Goal: Transaction & Acquisition: Book appointment/travel/reservation

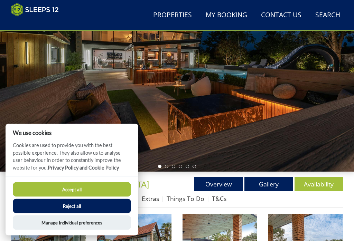
scroll to position [72, 0]
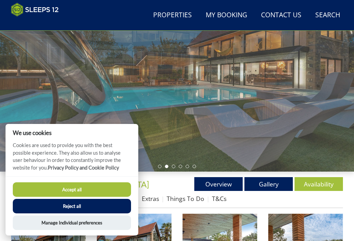
click at [77, 213] on button "Reject all" at bounding box center [72, 206] width 118 height 15
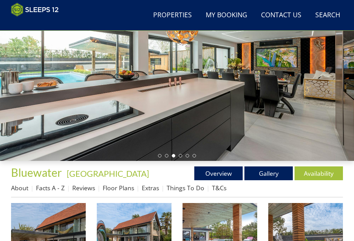
scroll to position [83, 0]
click at [264, 175] on link "Gallery" at bounding box center [268, 174] width 48 height 14
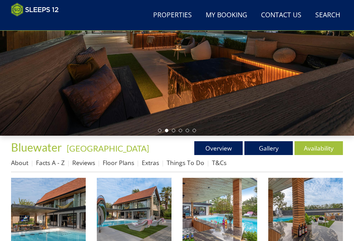
scroll to position [108, 0]
click at [54, 216] on img at bounding box center [48, 215] width 75 height 75
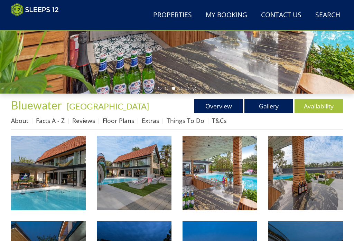
scroll to position [150, 0]
click at [211, 102] on link "Overview" at bounding box center [218, 106] width 48 height 14
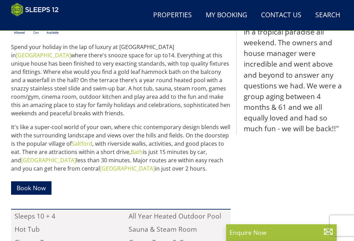
scroll to position [303, 0]
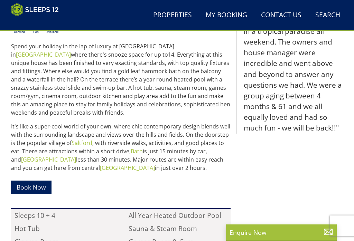
click at [208, 178] on p "Book Now" at bounding box center [120, 188] width 219 height 20
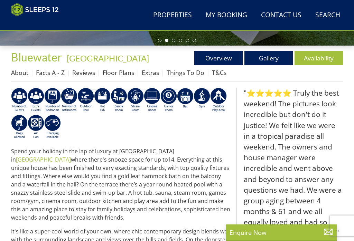
scroll to position [198, 0]
click at [49, 70] on link "Facts A - Z" at bounding box center [50, 73] width 29 height 8
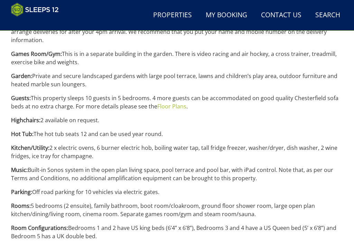
scroll to position [671, 0]
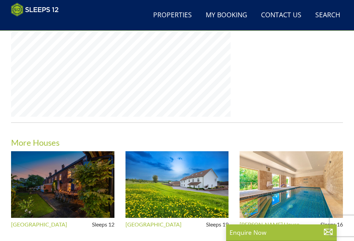
scroll to position [198, 0]
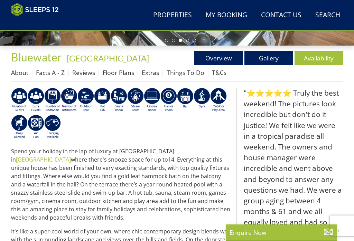
click at [320, 54] on link "Availability" at bounding box center [318, 58] width 48 height 14
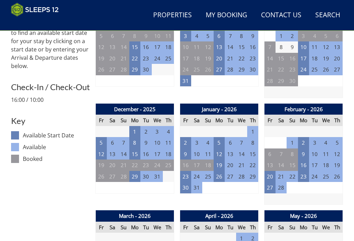
scroll to position [289, 0]
click at [135, 127] on td "1" at bounding box center [134, 131] width 11 height 11
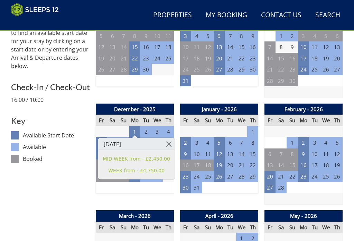
click at [164, 140] on link at bounding box center [169, 144] width 12 height 12
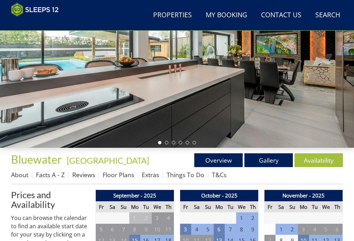
scroll to position [95, 0]
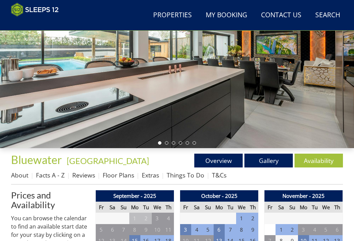
click at [113, 172] on link "Floor Plans" at bounding box center [118, 175] width 31 height 8
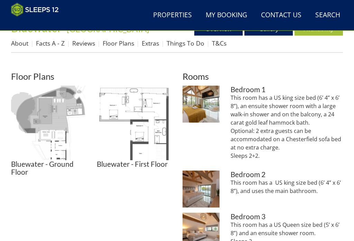
scroll to position [227, 0]
click at [47, 133] on img at bounding box center [48, 123] width 75 height 75
click at [143, 122] on img at bounding box center [134, 123] width 75 height 75
click at [151, 157] on img at bounding box center [134, 123] width 75 height 75
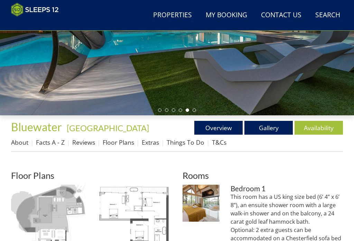
scroll to position [128, 0]
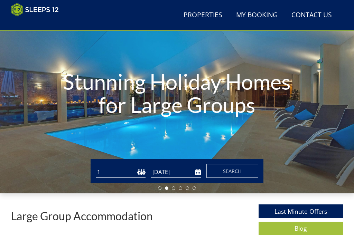
scroll to position [61, 0]
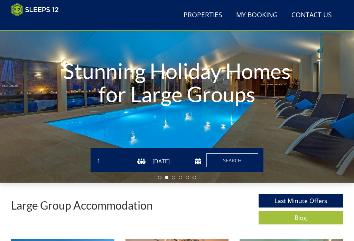
click at [138, 157] on select "1 2 3 4 5 6 7 8 9 10 11 12 13 14 15 16 17 18 19 20 21 22 23 24 25 26 27 28 29 3…" at bounding box center [121, 161] width 50 height 11
select select "10"
click at [198, 160] on input "[DATE]" at bounding box center [176, 161] width 50 height 11
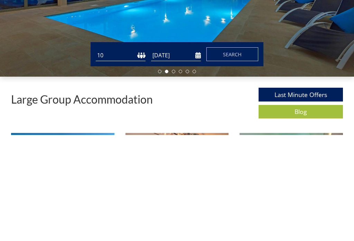
scroll to position [167, 0]
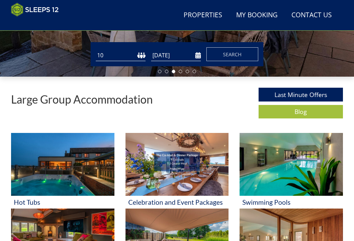
click at [199, 61] on input "[DATE]" at bounding box center [176, 55] width 50 height 11
click at [224, 88] on div "Large Group Accommodation Last Minute Offers Blog" at bounding box center [177, 105] width 332 height 34
click at [196, 53] on input "[DATE]" at bounding box center [176, 55] width 50 height 11
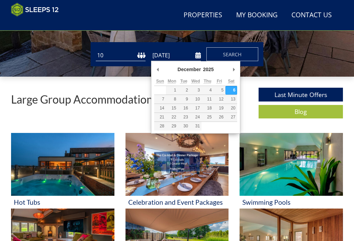
type input "[DATE]"
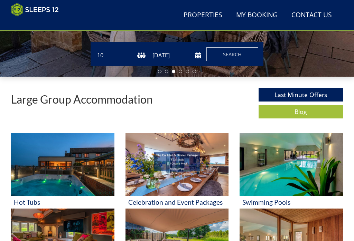
click at [221, 54] on button "Search" at bounding box center [232, 54] width 52 height 14
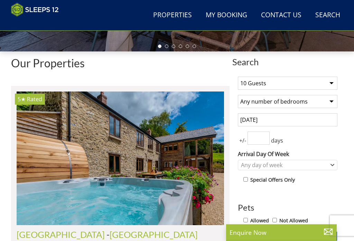
scroll to position [192, 0]
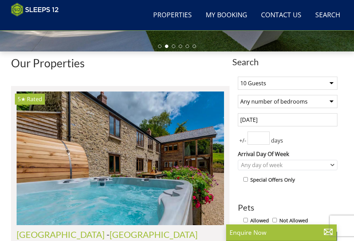
click at [329, 101] on select "Any number of bedrooms 4 Bedrooms 5 Bedrooms 6 Bedrooms 7 Bedrooms 8 Bedrooms 9…" at bounding box center [287, 101] width 99 height 13
select select "5"
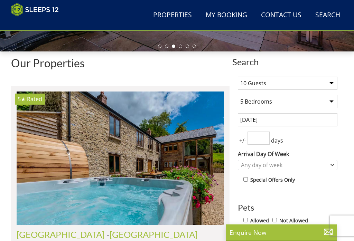
click at [258, 138] on input "number" at bounding box center [258, 138] width 22 height 13
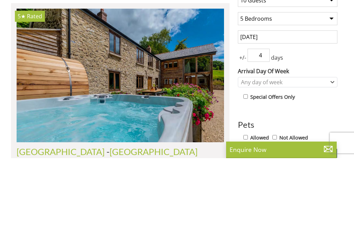
type input "4"
click at [333, 160] on div "Any day of week" at bounding box center [287, 165] width 99 height 10
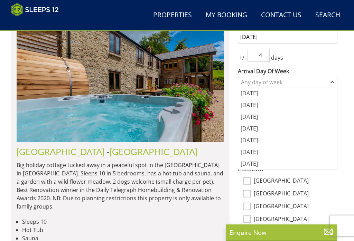
click at [255, 94] on div "Monday" at bounding box center [287, 93] width 99 height 12
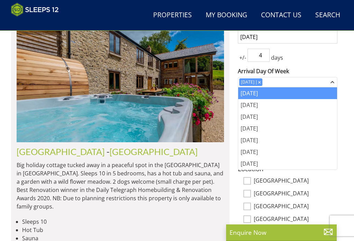
click at [339, 66] on div "1 Guest 2 Guests 3 Guests 4 Guests 5 Guests 6 Guests 7 Guests 8 Guests 9 Guests…" at bounding box center [287, 176] width 111 height 377
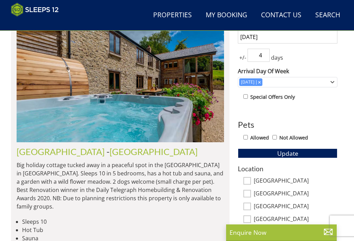
click at [246, 137] on input "Allowed" at bounding box center [245, 137] width 4 height 4
checkbox input "true"
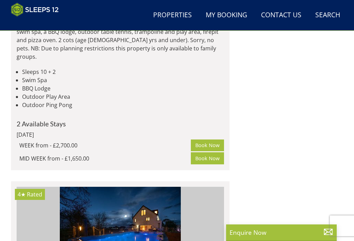
scroll to position [1314, 0]
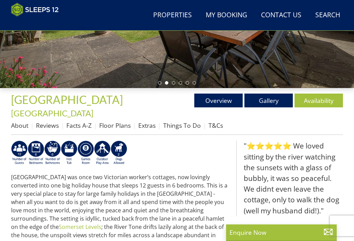
scroll to position [143, 0]
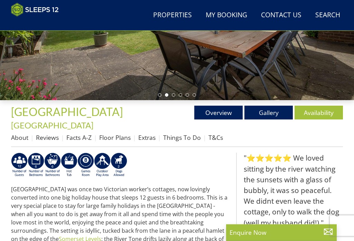
click at [112, 134] on link "Floor Plans" at bounding box center [114, 138] width 31 height 8
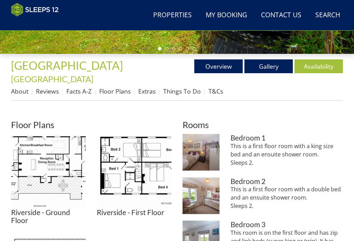
scroll to position [201, 0]
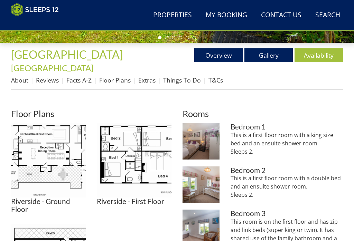
click at [55, 153] on img at bounding box center [48, 160] width 75 height 75
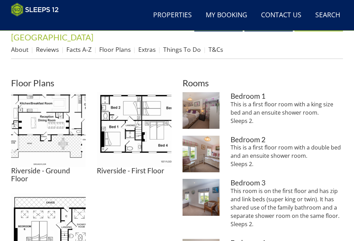
scroll to position [229, 0]
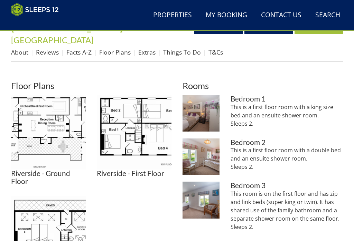
click at [148, 118] on img at bounding box center [134, 132] width 75 height 75
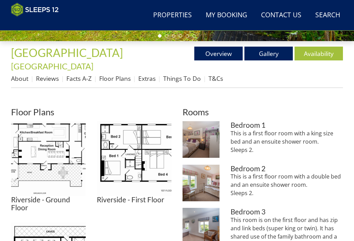
scroll to position [206, 0]
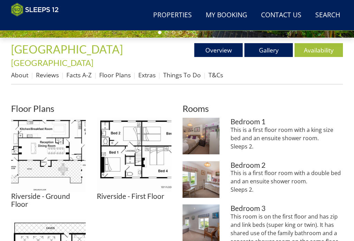
click at [55, 141] on img at bounding box center [48, 155] width 75 height 75
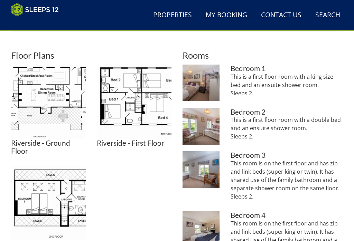
scroll to position [259, 0]
click at [51, 198] on img at bounding box center [48, 203] width 75 height 75
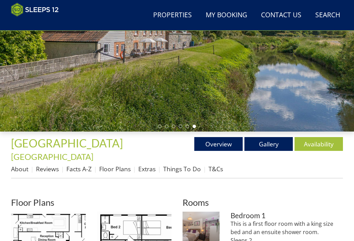
scroll to position [114, 0]
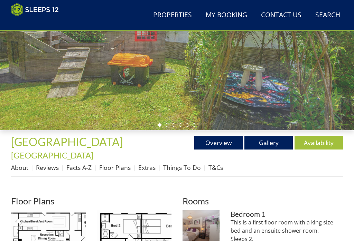
click at [265, 137] on link "Gallery" at bounding box center [268, 143] width 48 height 14
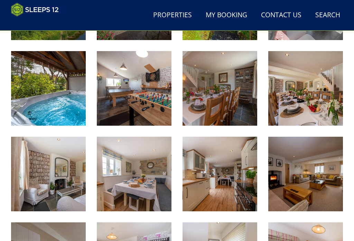
scroll to position [331, 0]
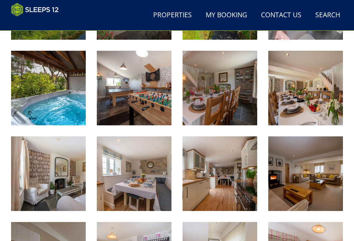
click at [136, 83] on img at bounding box center [134, 88] width 75 height 75
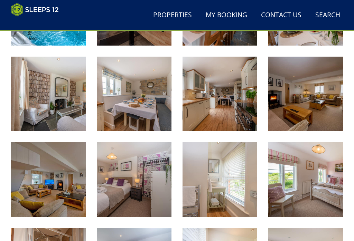
scroll to position [411, 0]
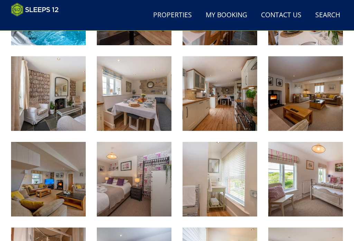
click at [219, 91] on img at bounding box center [219, 93] width 75 height 75
click at [61, 178] on img at bounding box center [48, 179] width 75 height 75
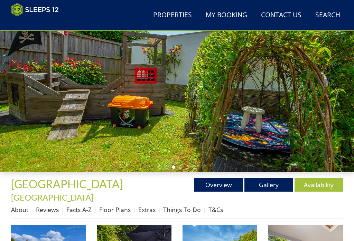
scroll to position [72, 0]
click at [321, 180] on link "Availability" at bounding box center [318, 185] width 48 height 14
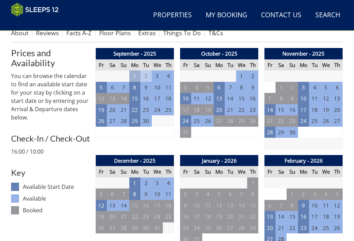
scroll to position [248, 0]
click at [136, 178] on td "1" at bounding box center [134, 183] width 11 height 11
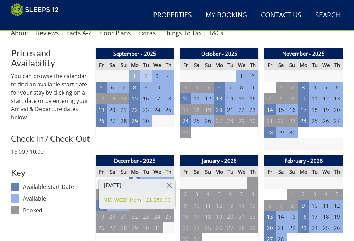
click at [167, 183] on link at bounding box center [169, 185] width 12 height 12
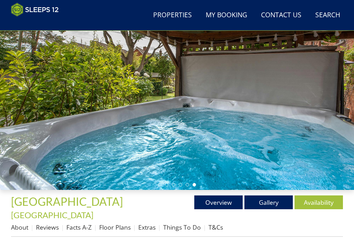
scroll to position [54, 0]
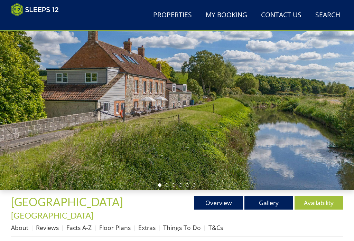
click at [75, 224] on link "Facts A-Z" at bounding box center [78, 228] width 25 height 8
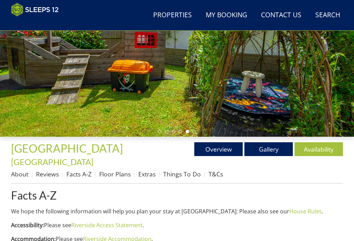
scroll to position [104, 0]
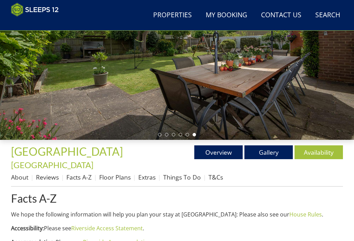
click at [181, 173] on link "Things To Do" at bounding box center [182, 177] width 38 height 8
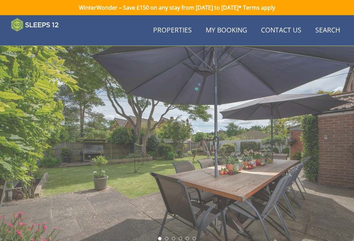
scroll to position [104, 0]
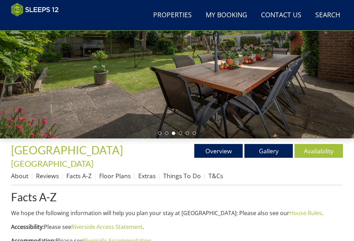
scroll to position [100, 0]
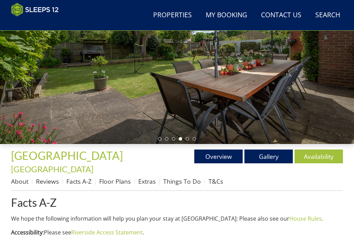
click at [82, 177] on link "Facts A-Z" at bounding box center [78, 181] width 25 height 8
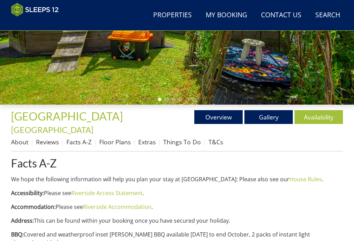
scroll to position [139, 0]
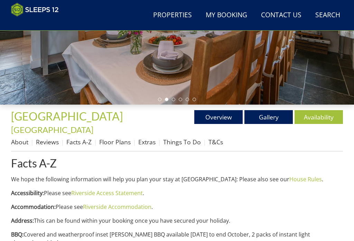
click at [22, 138] on link "About" at bounding box center [19, 142] width 17 height 8
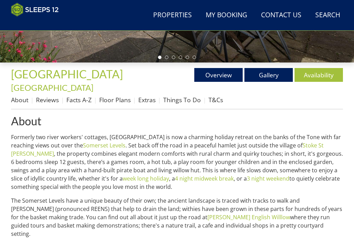
scroll to position [181, 0]
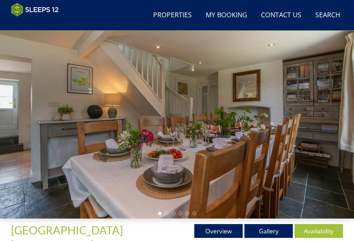
scroll to position [25, 0]
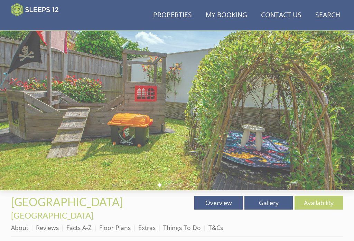
scroll to position [72, 0]
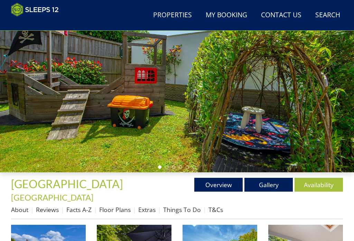
scroll to position [114, 0]
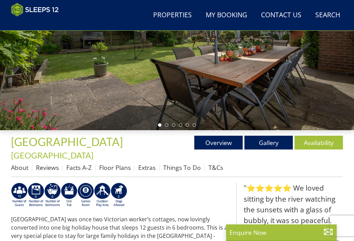
scroll to position [144, 0]
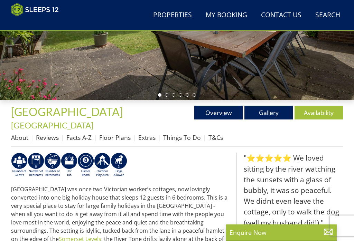
select select "5"
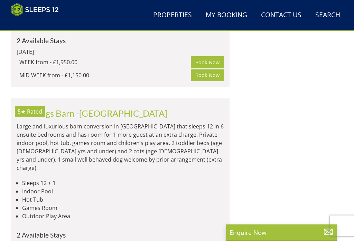
scroll to position [2118, 0]
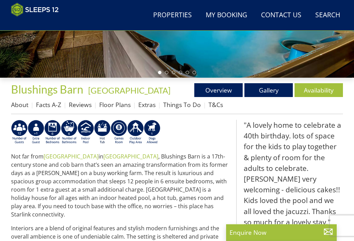
scroll to position [166, 0]
click at [323, 86] on link "Availability" at bounding box center [318, 90] width 48 height 14
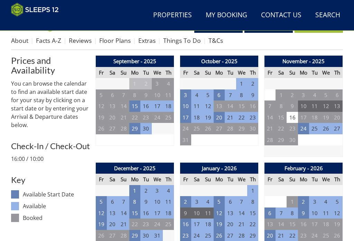
scroll to position [230, 0]
click at [135, 187] on td "1" at bounding box center [134, 190] width 11 height 11
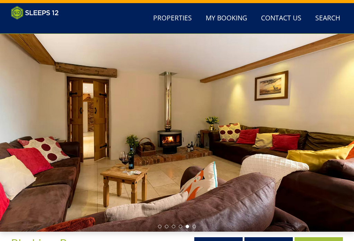
scroll to position [12, 0]
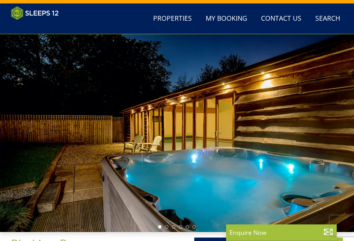
scroll to position [166, 0]
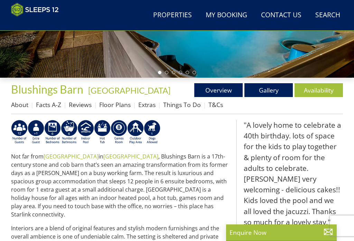
select select "5"
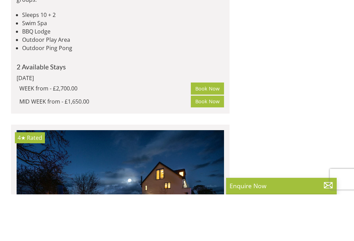
scroll to position [1857, 0]
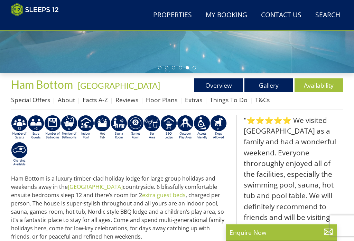
scroll to position [171, 0]
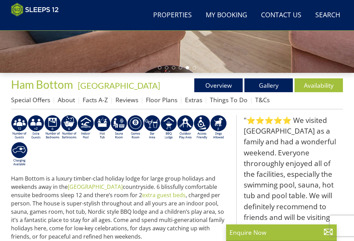
click at [318, 80] on link "Availability" at bounding box center [318, 85] width 48 height 14
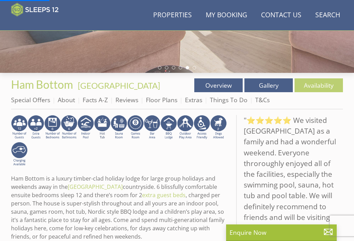
click at [320, 81] on link "Availability" at bounding box center [318, 85] width 48 height 14
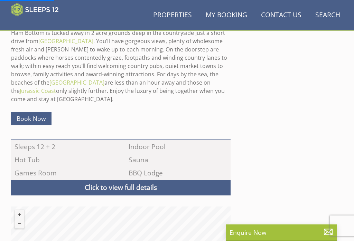
scroll to position [389, 0]
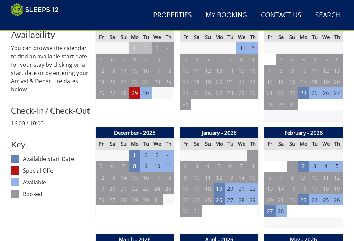
scroll to position [267, 0]
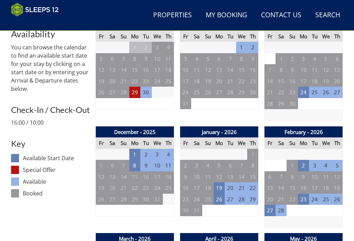
click at [133, 149] on td "1" at bounding box center [134, 154] width 11 height 11
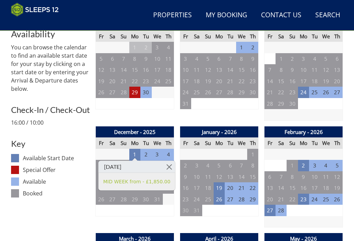
click at [172, 160] on td "11" at bounding box center [168, 165] width 11 height 11
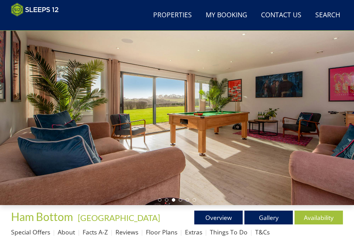
scroll to position [39, 0]
click at [270, 217] on link "Gallery" at bounding box center [268, 218] width 48 height 14
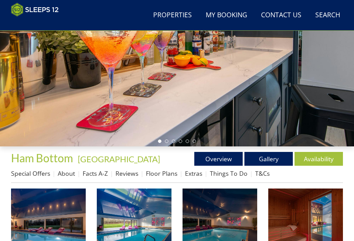
scroll to position [97, 0]
click at [53, 217] on img at bounding box center [48, 226] width 75 height 75
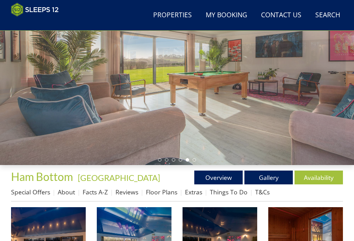
scroll to position [78, 0]
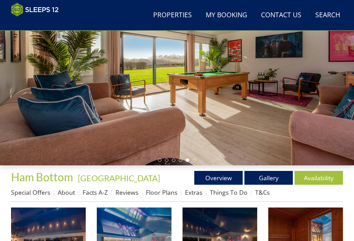
click at [64, 192] on link "About" at bounding box center [66, 192] width 17 height 8
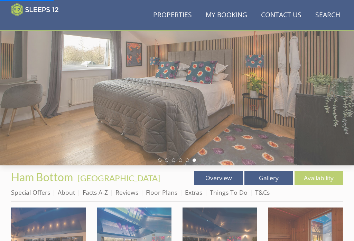
click at [64, 193] on link "About" at bounding box center [66, 192] width 17 height 8
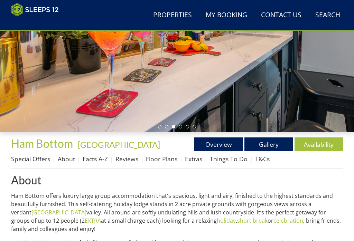
scroll to position [108, 0]
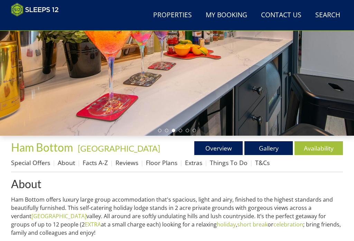
click at [164, 156] on div "Properties Ham Bottom - Somerset Overview Gallery Availability Special Offers A…" at bounding box center [177, 157] width 332 height 31
click at [164, 159] on link "Floor Plans" at bounding box center [161, 163] width 31 height 8
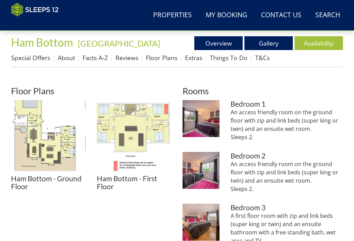
scroll to position [213, 0]
click at [42, 173] on img at bounding box center [48, 137] width 75 height 75
click at [143, 140] on img at bounding box center [134, 137] width 75 height 75
click at [129, 173] on img at bounding box center [134, 137] width 75 height 75
click at [53, 169] on img at bounding box center [48, 137] width 75 height 75
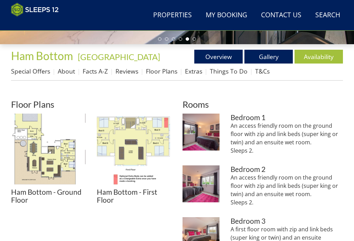
scroll to position [191, 0]
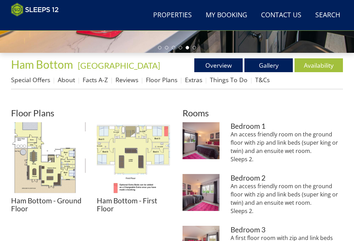
click at [94, 77] on link "Facts A-Z" at bounding box center [95, 80] width 25 height 8
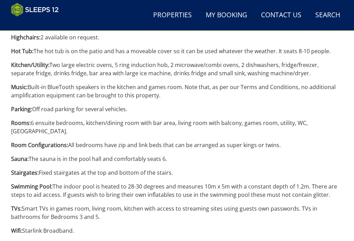
scroll to position [713, 0]
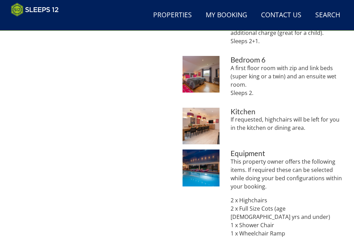
scroll to position [563, 0]
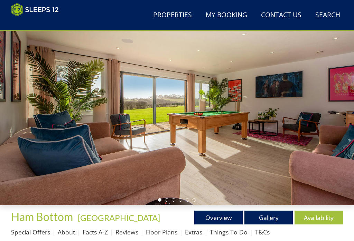
scroll to position [232, 0]
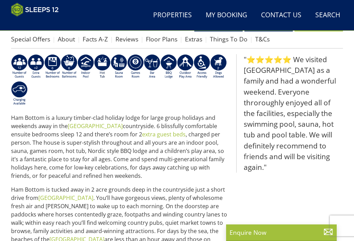
scroll to position [389, 0]
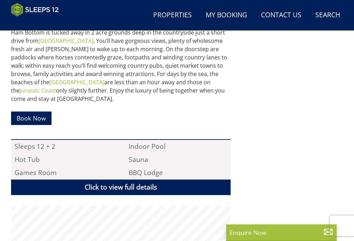
select select "5"
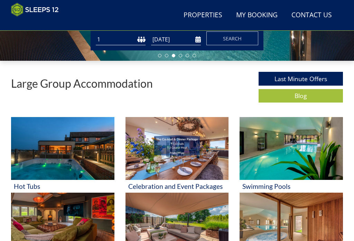
scroll to position [183, 0]
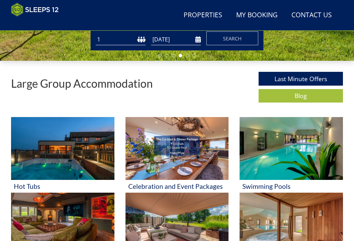
click at [133, 40] on select "1 2 3 4 5 6 7 8 9 10 11 12 13 14 15 16 17 18 19 20 21 22 23 24 25 26 27 28 29 3…" at bounding box center [121, 39] width 50 height 11
select select "10"
click at [200, 37] on input "[DATE]" at bounding box center [176, 39] width 50 height 11
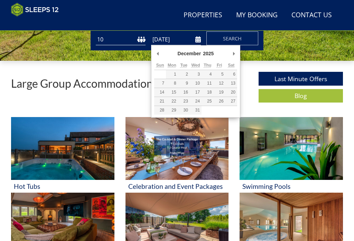
type input "[DATE]"
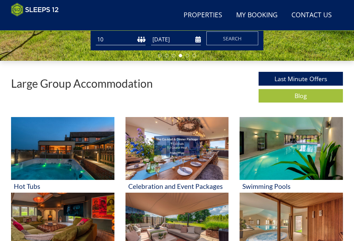
click at [231, 39] on span "Search" at bounding box center [232, 38] width 19 height 7
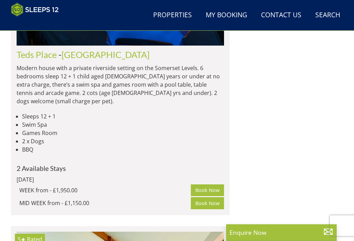
scroll to position [2125, 0]
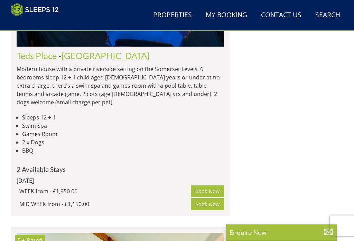
click at [54, 61] on link "Teds Place" at bounding box center [37, 55] width 40 height 10
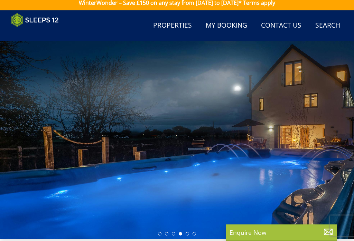
scroll to position [1, 0]
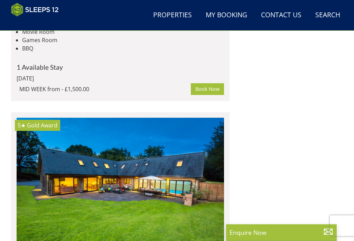
scroll to position [3067, 0]
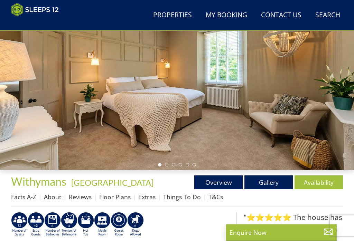
scroll to position [74, 0]
click at [270, 180] on link "Gallery" at bounding box center [268, 182] width 48 height 14
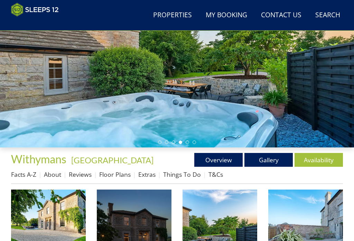
scroll to position [96, 0]
click at [273, 157] on link "Gallery" at bounding box center [268, 160] width 48 height 14
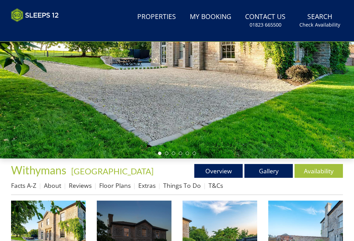
scroll to position [0, 0]
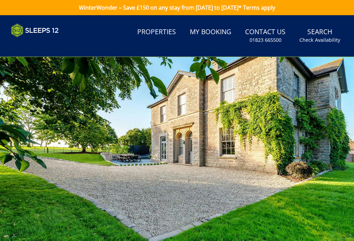
click at [320, 142] on div at bounding box center [177, 156] width 354 height 198
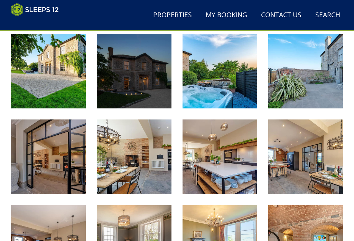
scroll to position [252, 0]
click at [40, 154] on img at bounding box center [48, 157] width 75 height 75
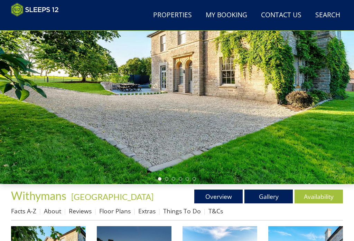
scroll to position [60, 0]
click at [115, 210] on link "Floor Plans" at bounding box center [114, 211] width 31 height 8
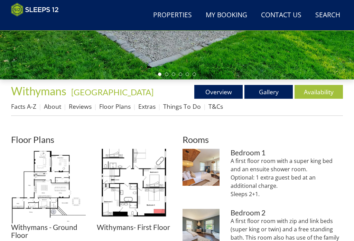
scroll to position [164, 0]
click at [46, 190] on img at bounding box center [48, 186] width 75 height 75
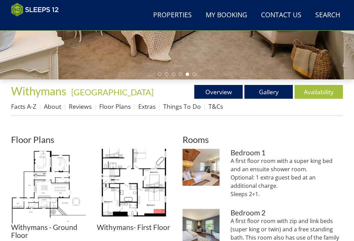
click at [148, 180] on img at bounding box center [134, 186] width 75 height 75
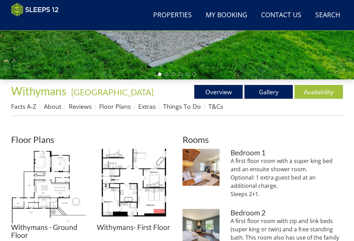
click at [325, 90] on link "Availability" at bounding box center [318, 92] width 48 height 14
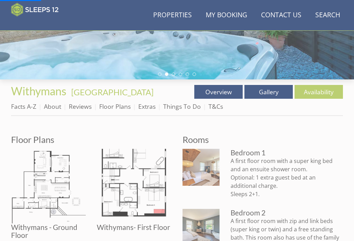
scroll to position [183, 0]
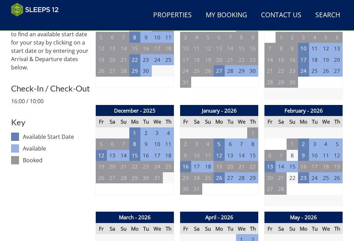
scroll to position [293, 0]
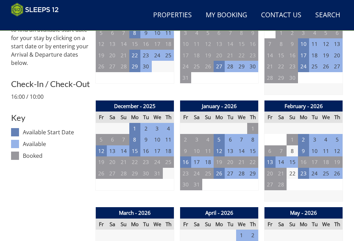
click at [134, 124] on td "1" at bounding box center [134, 128] width 11 height 11
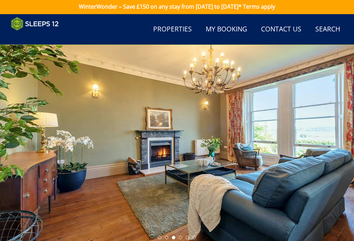
scroll to position [0, 0]
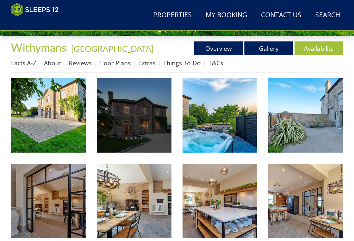
scroll to position [60, 0]
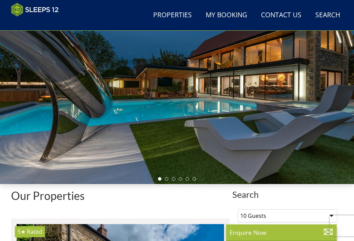
scroll to position [74, 0]
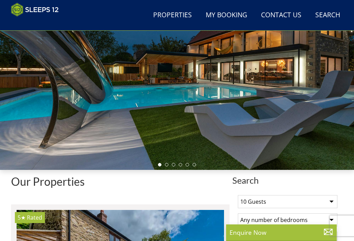
select select "10"
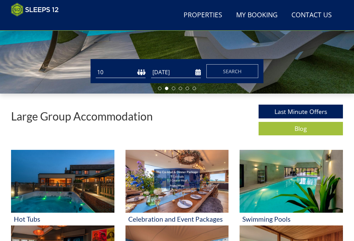
scroll to position [150, 0]
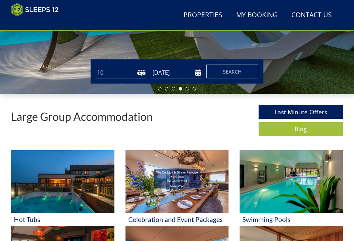
click at [197, 70] on input "[DATE]" at bounding box center [176, 72] width 50 height 11
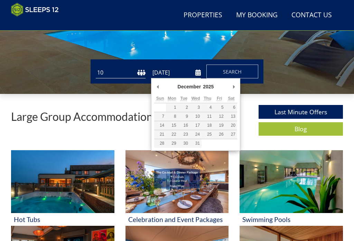
type input "[DATE]"
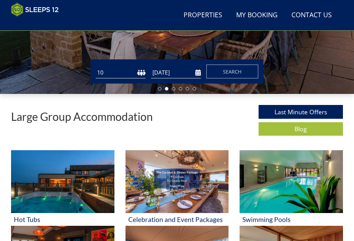
click at [226, 72] on span "Search" at bounding box center [232, 71] width 19 height 7
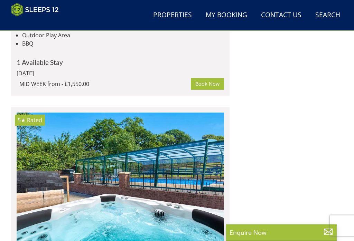
scroll to position [3353, 0]
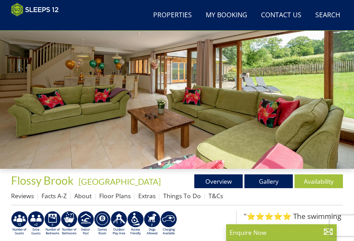
scroll to position [76, 0]
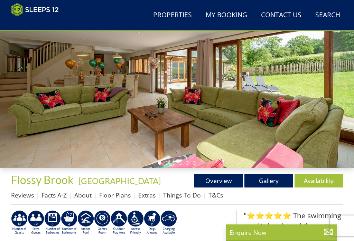
click at [353, 109] on div at bounding box center [177, 69] width 354 height 198
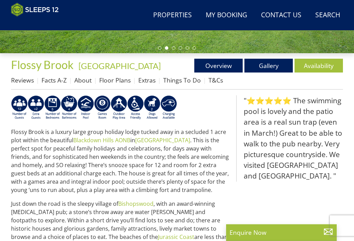
scroll to position [186, 0]
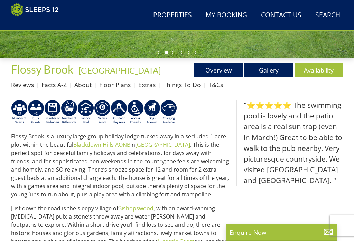
click at [111, 85] on link "Floor Plans" at bounding box center [114, 84] width 31 height 8
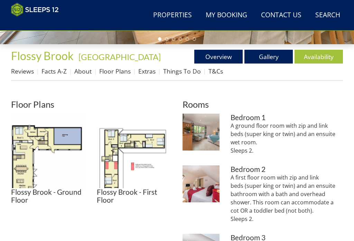
scroll to position [200, 0]
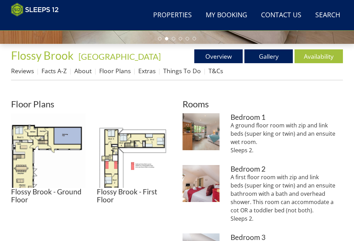
click at [33, 170] on img at bounding box center [48, 150] width 75 height 75
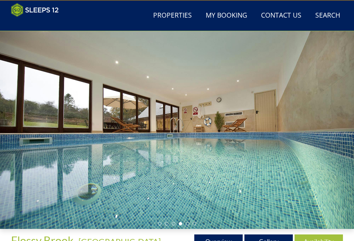
scroll to position [4, 0]
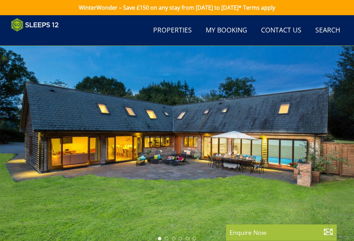
scroll to position [186, 0]
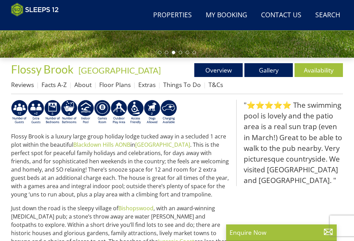
click at [317, 67] on link "Availability" at bounding box center [318, 70] width 48 height 14
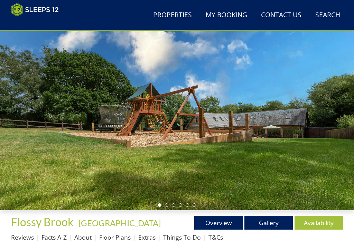
scroll to position [41, 0]
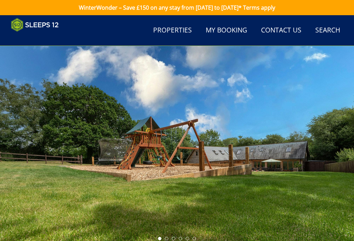
scroll to position [293, 0]
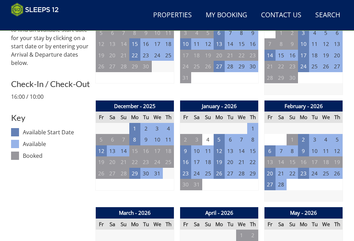
click at [135, 123] on td "1" at bounding box center [134, 128] width 11 height 11
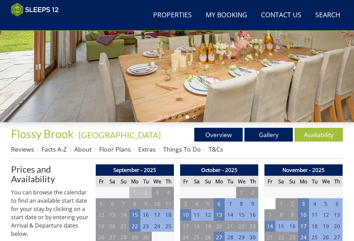
scroll to position [121, 0]
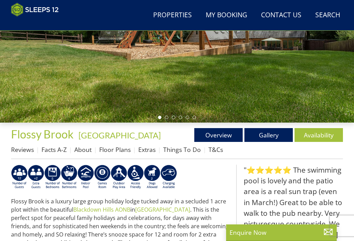
scroll to position [186, 0]
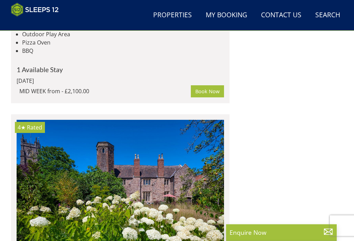
scroll to position [3415, 0]
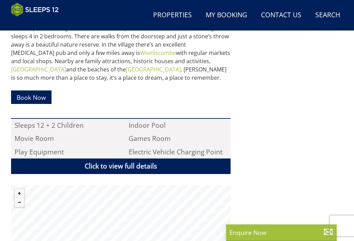
scroll to position [384, 0]
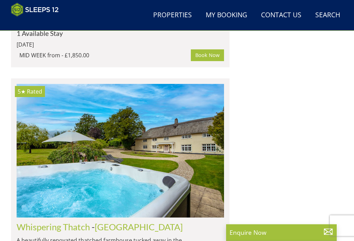
scroll to position [3739, 0]
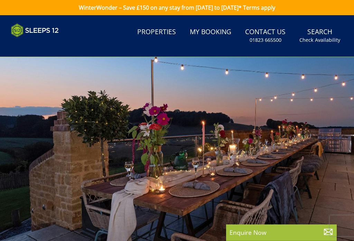
click at [156, 33] on link "Properties" at bounding box center [156, 33] width 44 height 16
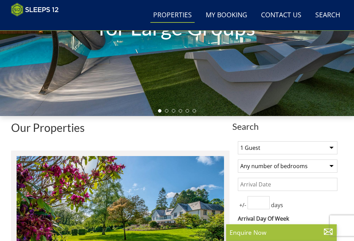
scroll to position [128, 0]
click at [335, 143] on select "1 Guest 2 Guests 3 Guests 4 Guests 5 Guests 6 Guests 7 Guests 8 Guests 9 Guests…" at bounding box center [287, 147] width 99 height 13
select select "10"
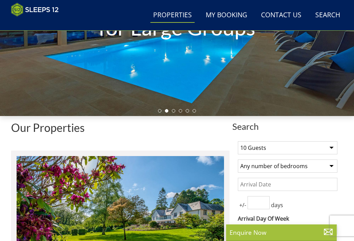
click at [331, 163] on select "Any number of bedrooms 4 Bedrooms 5 Bedrooms 6 Bedrooms 7 Bedrooms 8 Bedrooms 9…" at bounding box center [287, 166] width 99 height 13
select select "5"
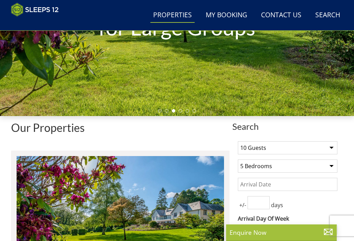
click at [249, 182] on input "Date" at bounding box center [287, 184] width 99 height 13
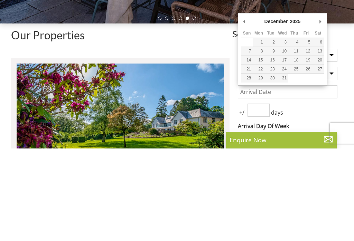
type input "[DATE]"
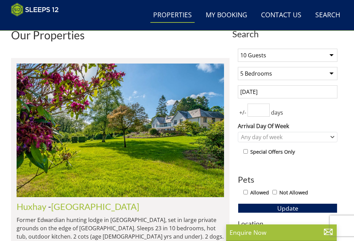
click at [258, 112] on input "number" at bounding box center [258, 110] width 22 height 13
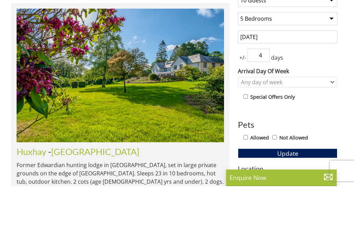
type input "4"
click at [332, 132] on div "Any day of week" at bounding box center [287, 137] width 99 height 10
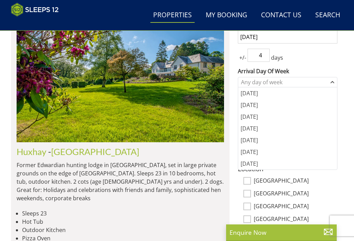
click at [254, 96] on div "[DATE]" at bounding box center [287, 93] width 99 height 12
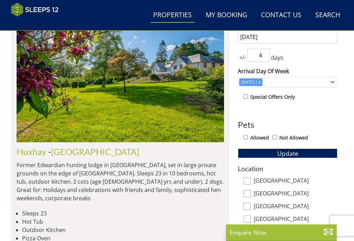
click at [247, 138] on input "Allowed" at bounding box center [245, 137] width 4 height 4
checkbox input "true"
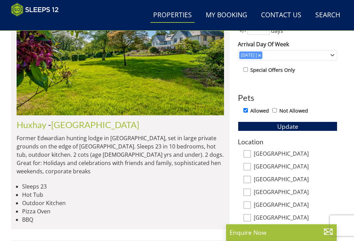
scroll to position [306, 0]
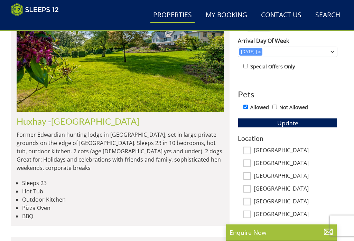
click at [247, 175] on input "Wiltshire" at bounding box center [247, 176] width 8 height 8
checkbox input "true"
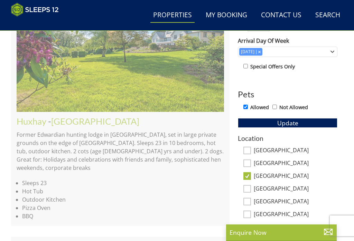
click at [251, 146] on div "Location Somerset Devon Wiltshire Gloucestershire Bristol Nottinghamshire More …" at bounding box center [287, 183] width 99 height 97
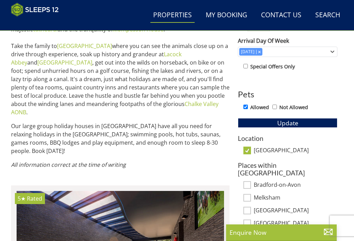
click at [248, 148] on input "Wiltshire" at bounding box center [247, 151] width 8 height 8
checkbox input "false"
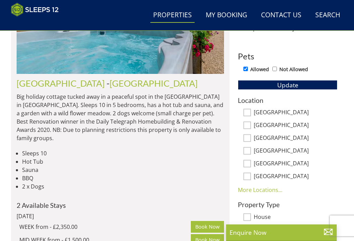
scroll to position [343, 0]
click at [287, 83] on span "Update" at bounding box center [287, 85] width 21 height 8
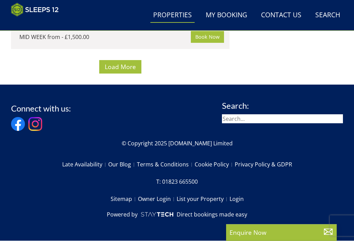
scroll to position [6344, 0]
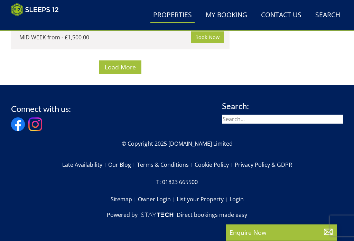
click at [111, 71] on span "Load More" at bounding box center [120, 67] width 31 height 8
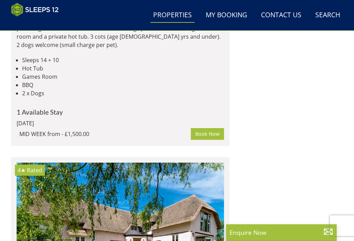
scroll to position [6470, 0]
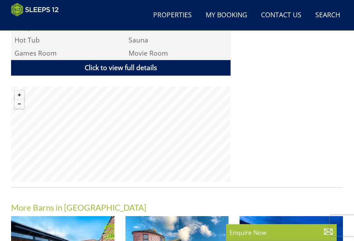
scroll to position [490, 0]
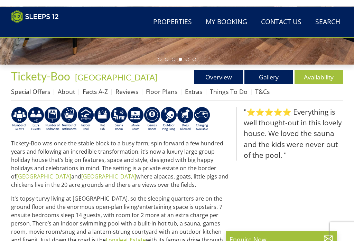
scroll to position [179, 0]
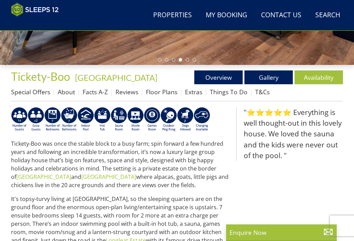
click at [318, 75] on link "Availability" at bounding box center [318, 77] width 48 height 14
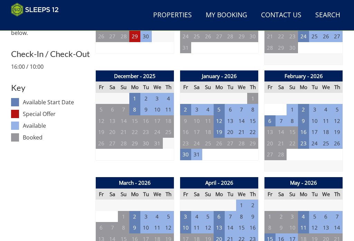
scroll to position [323, 0]
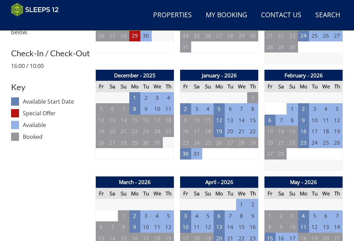
click at [134, 95] on td "1" at bounding box center [134, 97] width 11 height 11
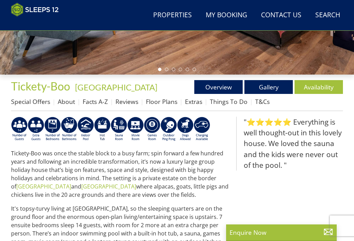
scroll to position [179, 0]
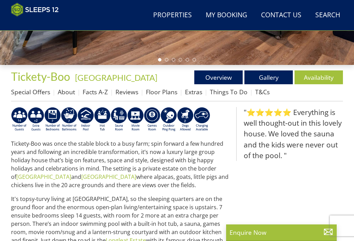
click at [270, 75] on link "Gallery" at bounding box center [268, 77] width 48 height 14
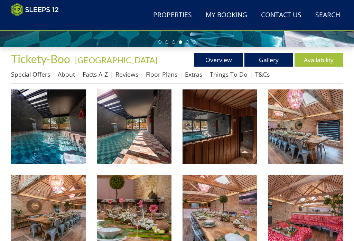
scroll to position [196, 0]
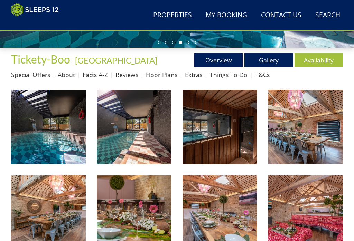
click at [160, 72] on link "Floor Plans" at bounding box center [161, 74] width 31 height 8
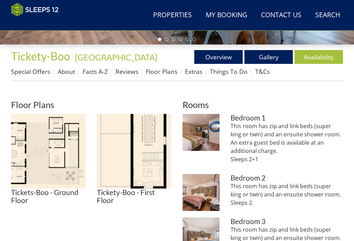
scroll to position [204, 0]
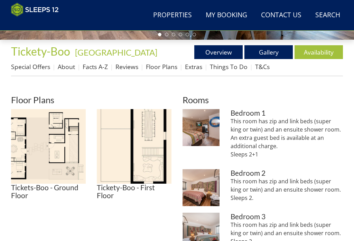
click at [49, 182] on img at bounding box center [48, 146] width 75 height 75
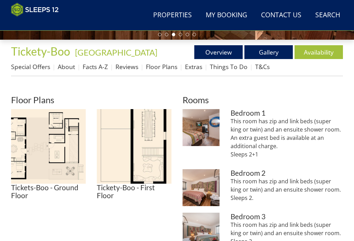
click at [149, 155] on img at bounding box center [134, 146] width 75 height 75
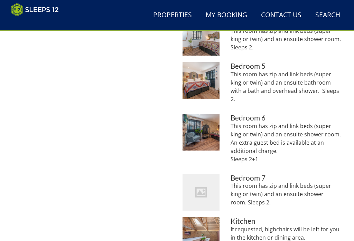
scroll to position [442, 0]
click at [203, 80] on img at bounding box center [200, 80] width 37 height 37
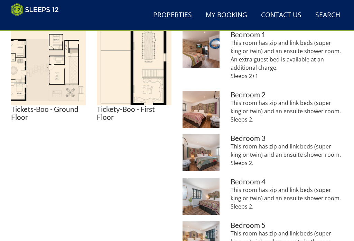
scroll to position [282, 0]
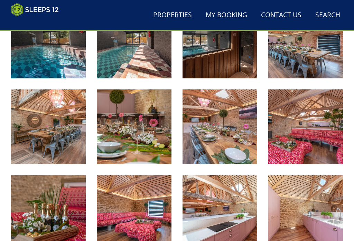
scroll to position [196, 0]
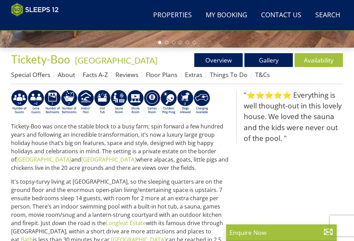
scroll to position [179, 0]
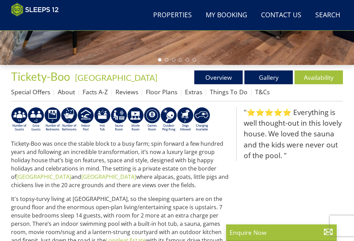
select select "10"
select select "5"
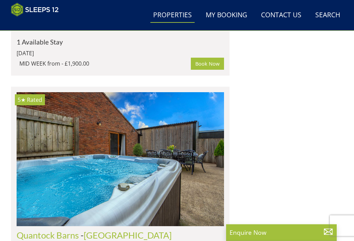
scroll to position [5212, 0]
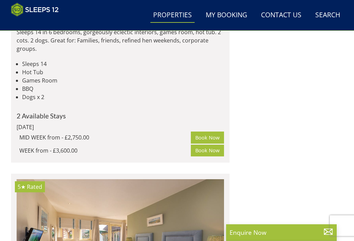
scroll to position [3848, 0]
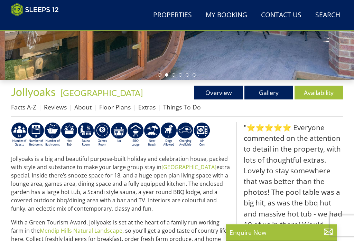
scroll to position [175, 0]
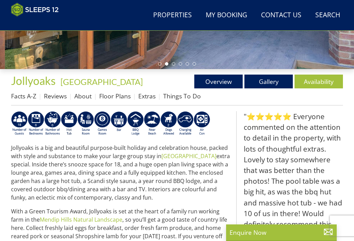
click at [272, 81] on link "Gallery" at bounding box center [268, 82] width 48 height 14
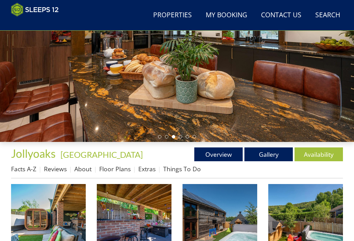
scroll to position [102, 0]
click at [319, 154] on link "Availability" at bounding box center [318, 155] width 48 height 14
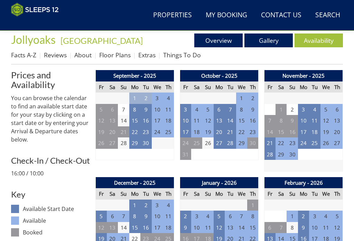
scroll to position [216, 0]
click at [134, 201] on td "1" at bounding box center [134, 205] width 11 height 11
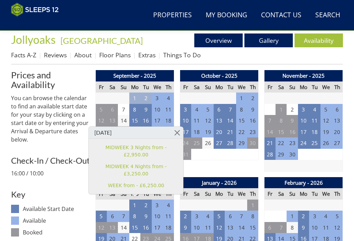
click at [173, 139] on link at bounding box center [177, 133] width 12 height 12
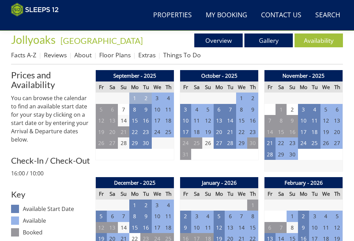
click at [83, 55] on link "About" at bounding box center [82, 55] width 17 height 8
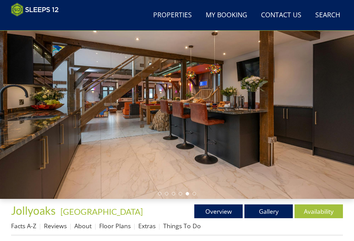
scroll to position [45, 0]
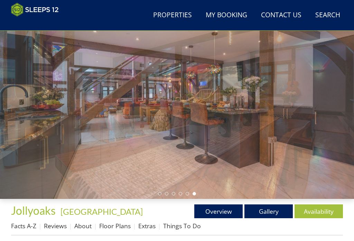
click at [269, 212] on link "Gallery" at bounding box center [268, 212] width 48 height 14
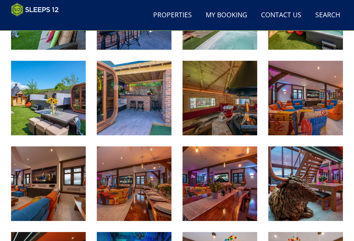
scroll to position [312, 0]
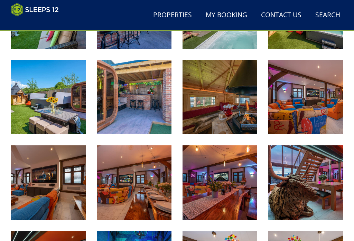
click at [296, 102] on img at bounding box center [305, 97] width 75 height 75
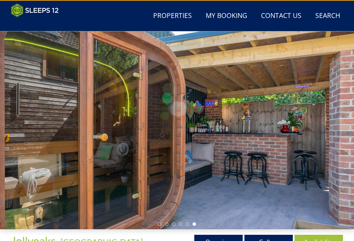
scroll to position [0, 0]
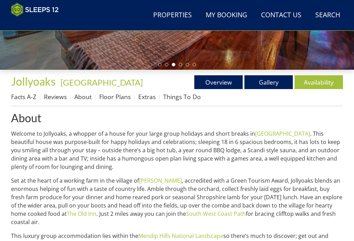
scroll to position [176, 0]
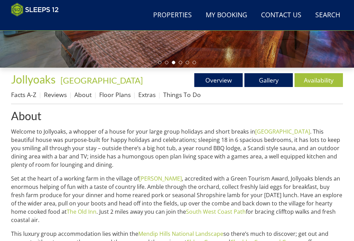
click at [311, 81] on link "Availability" at bounding box center [318, 80] width 48 height 14
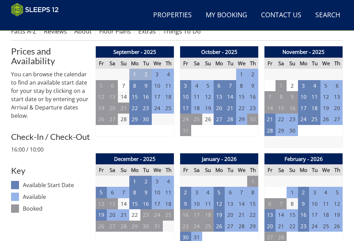
scroll to position [240, 0]
click at [131, 181] on td "1" at bounding box center [134, 181] width 11 height 11
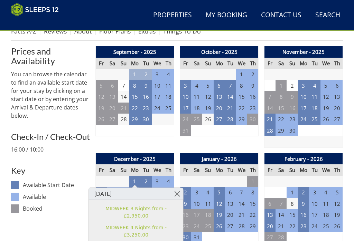
click at [173, 190] on link at bounding box center [177, 194] width 12 height 12
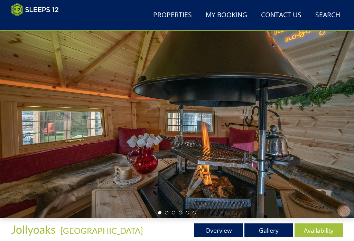
scroll to position [25, 0]
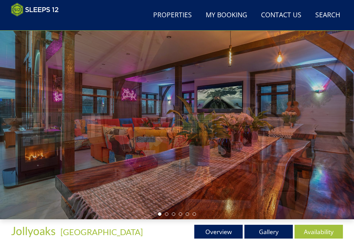
scroll to position [176, 0]
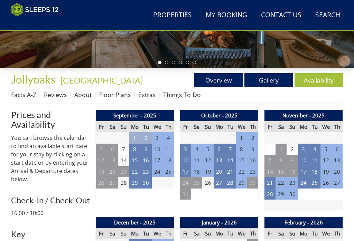
scroll to position [216, 0]
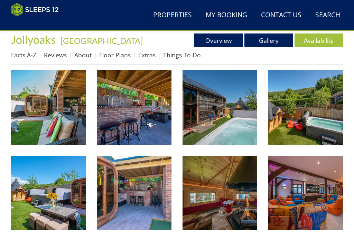
scroll to position [102, 0]
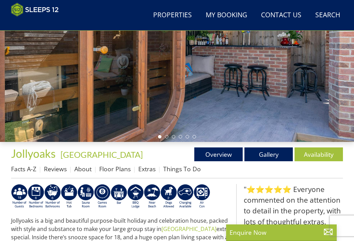
scroll to position [175, 0]
